Goal: Communication & Community: Answer question/provide support

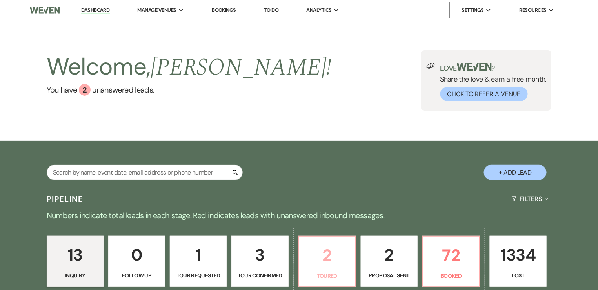
click at [319, 263] on p "2" at bounding box center [327, 255] width 47 height 26
select select "5"
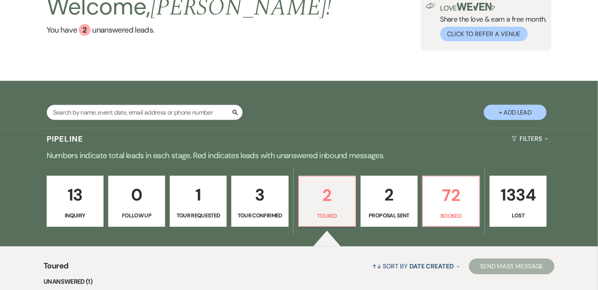
scroll to position [158, 0]
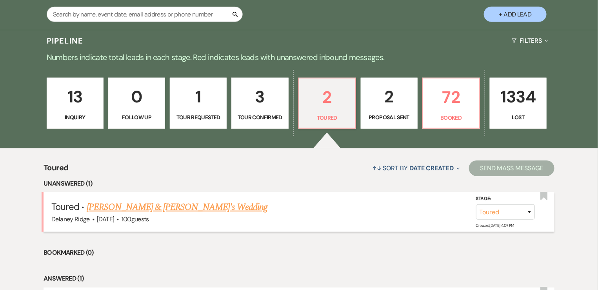
click at [152, 200] on link "[PERSON_NAME] & [PERSON_NAME]'s Wedding" at bounding box center [177, 207] width 181 height 14
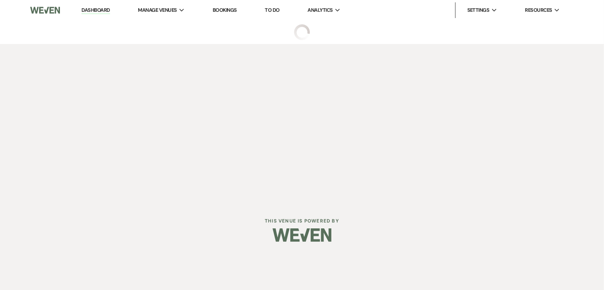
select select "5"
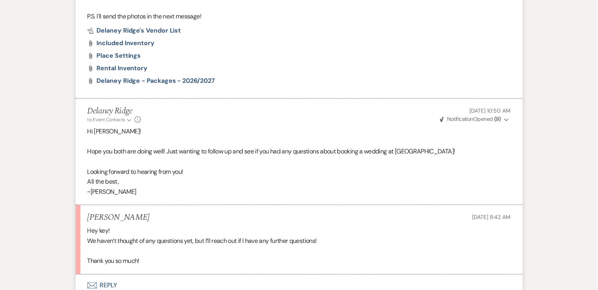
scroll to position [125, 0]
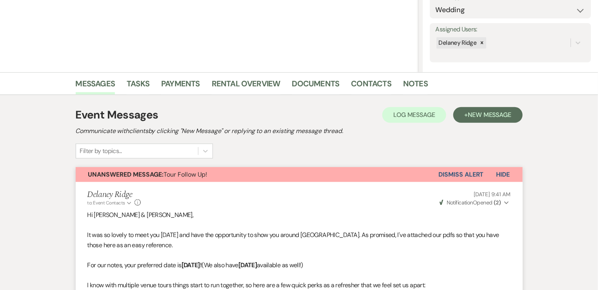
click at [474, 174] on button "Dismiss Alert" at bounding box center [461, 174] width 45 height 15
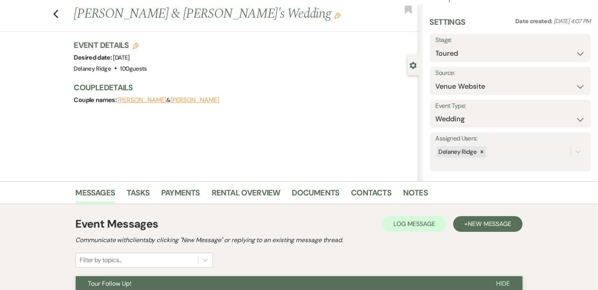
scroll to position [0, 0]
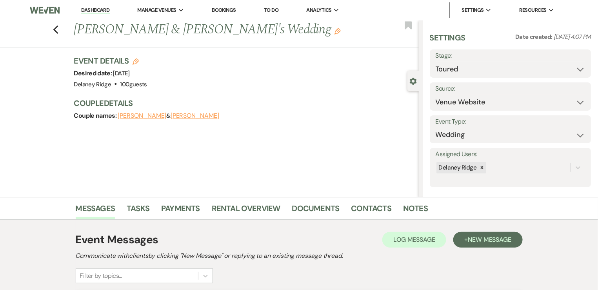
click at [94, 11] on link "Dashboard" at bounding box center [95, 10] width 28 height 7
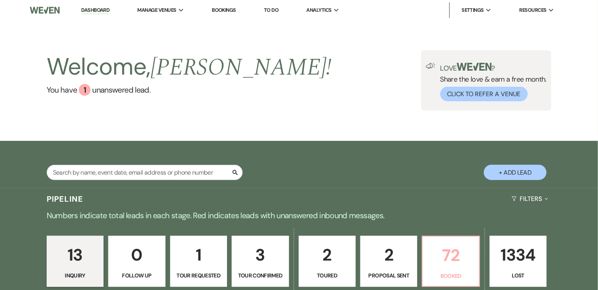
click at [460, 249] on p "72" at bounding box center [450, 255] width 47 height 26
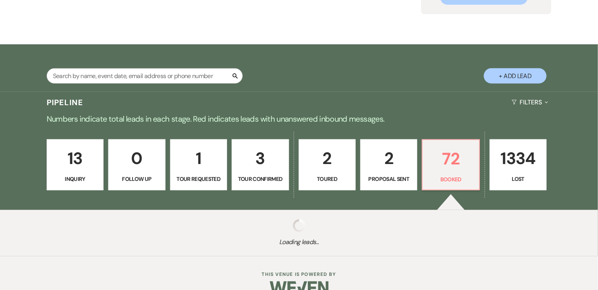
scroll to position [113, 0]
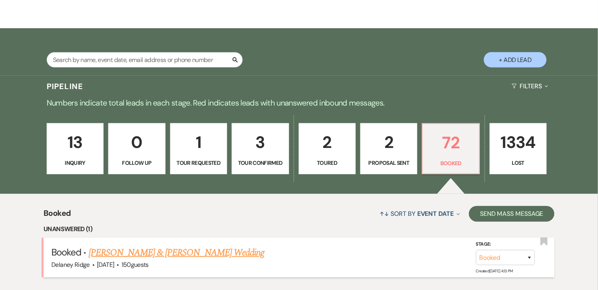
click at [200, 247] on link "[PERSON_NAME] & [PERSON_NAME] Wedding" at bounding box center [177, 252] width 176 height 14
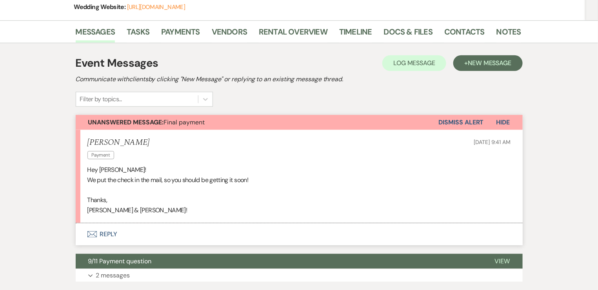
click at [111, 235] on button "Envelope Reply" at bounding box center [299, 234] width 447 height 22
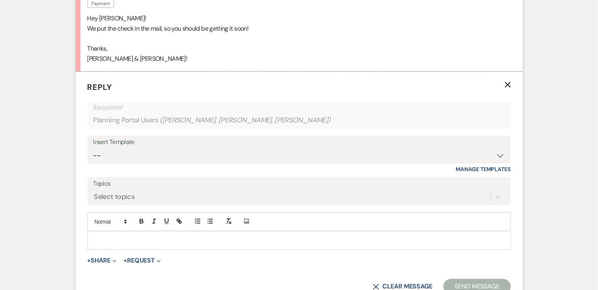
scroll to position [290, 0]
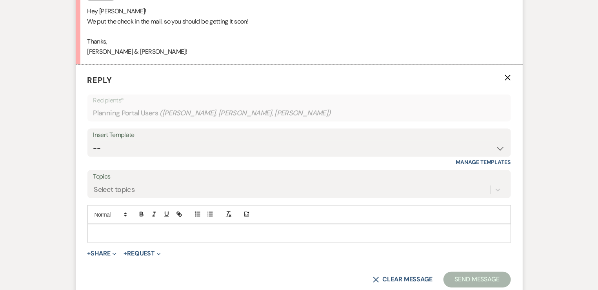
click at [127, 231] on p at bounding box center [299, 233] width 411 height 9
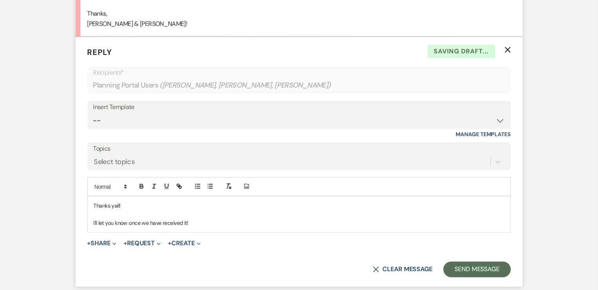
scroll to position [336, 0]
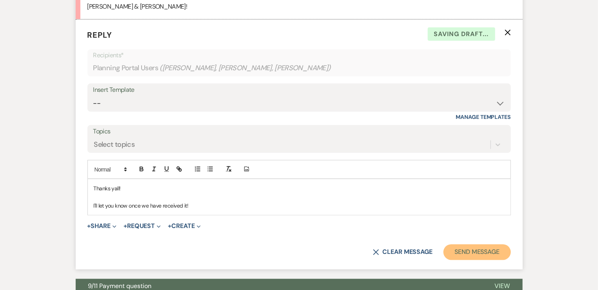
click at [463, 248] on button "Send Message" at bounding box center [476, 252] width 67 height 16
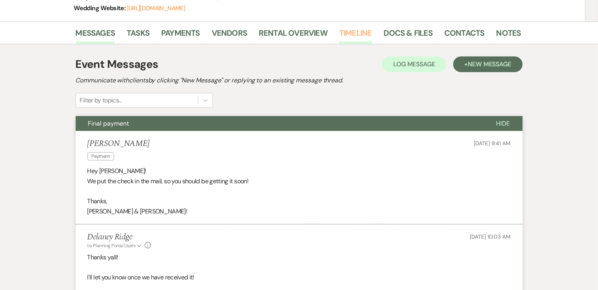
scroll to position [0, 0]
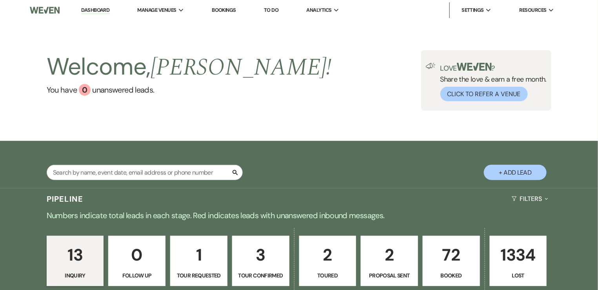
click at [443, 261] on p "72" at bounding box center [451, 254] width 47 height 26
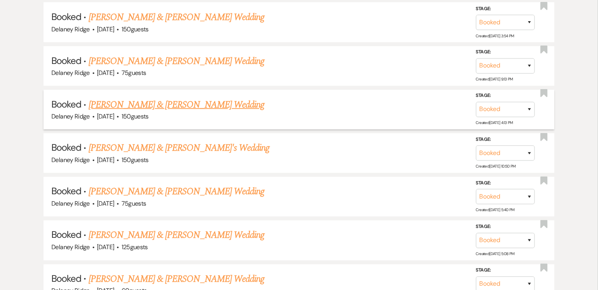
scroll to position [407, 0]
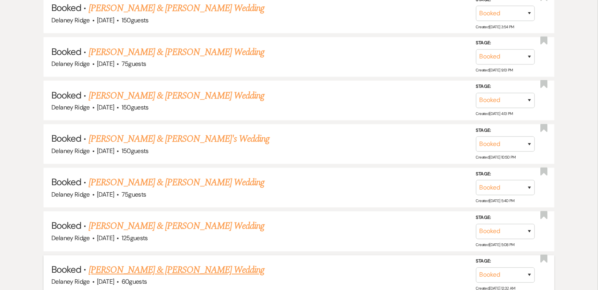
click at [236, 270] on link "[PERSON_NAME] & [PERSON_NAME] Wedding" at bounding box center [177, 270] width 176 height 14
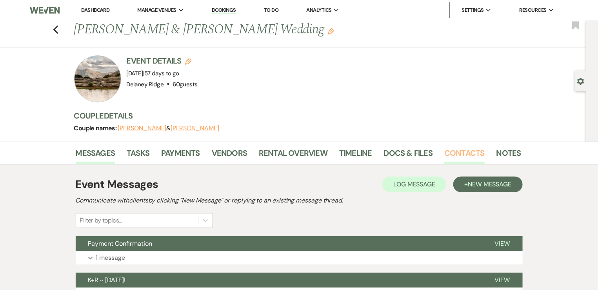
click at [468, 151] on link "Contacts" at bounding box center [464, 155] width 40 height 17
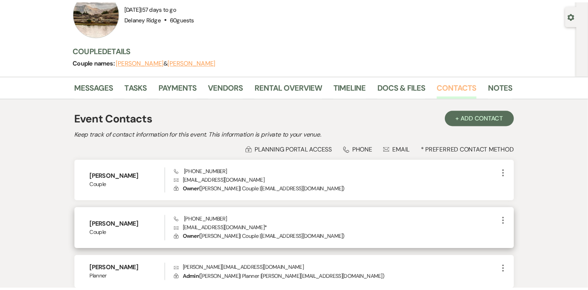
scroll to position [77, 0]
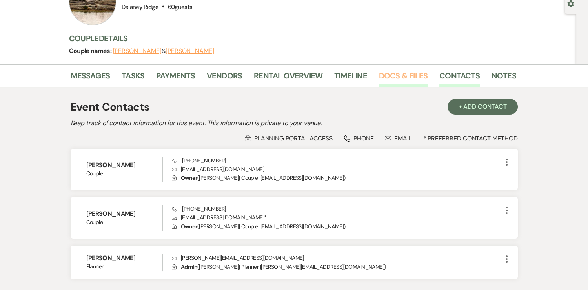
click at [401, 71] on link "Docs & Files" at bounding box center [403, 77] width 49 height 17
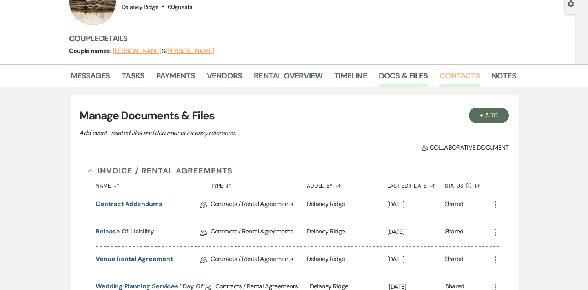
click at [444, 77] on link "Contacts" at bounding box center [459, 77] width 40 height 17
